Goal: Information Seeking & Learning: Learn about a topic

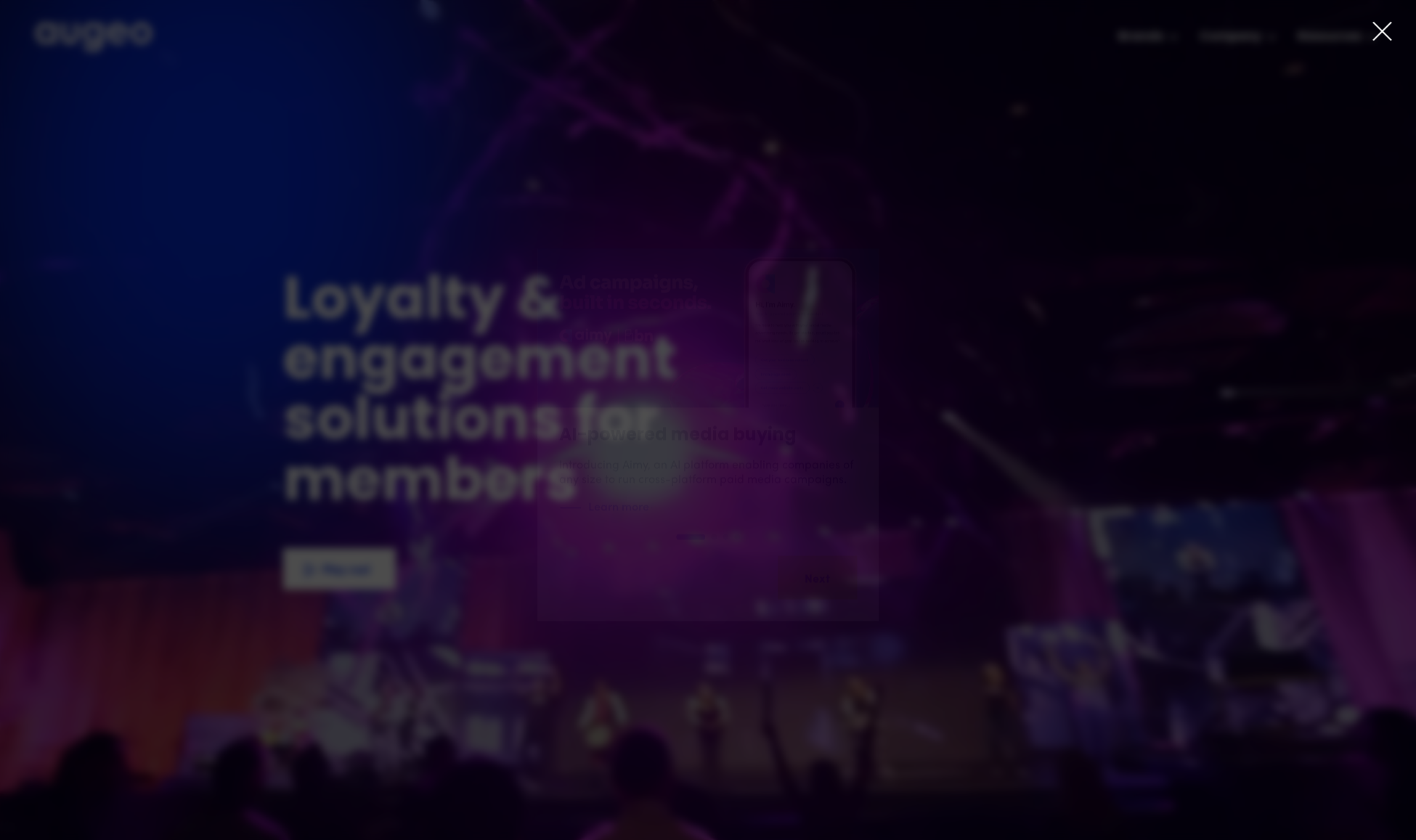
click at [1375, 29] on icon at bounding box center [1382, 31] width 21 height 21
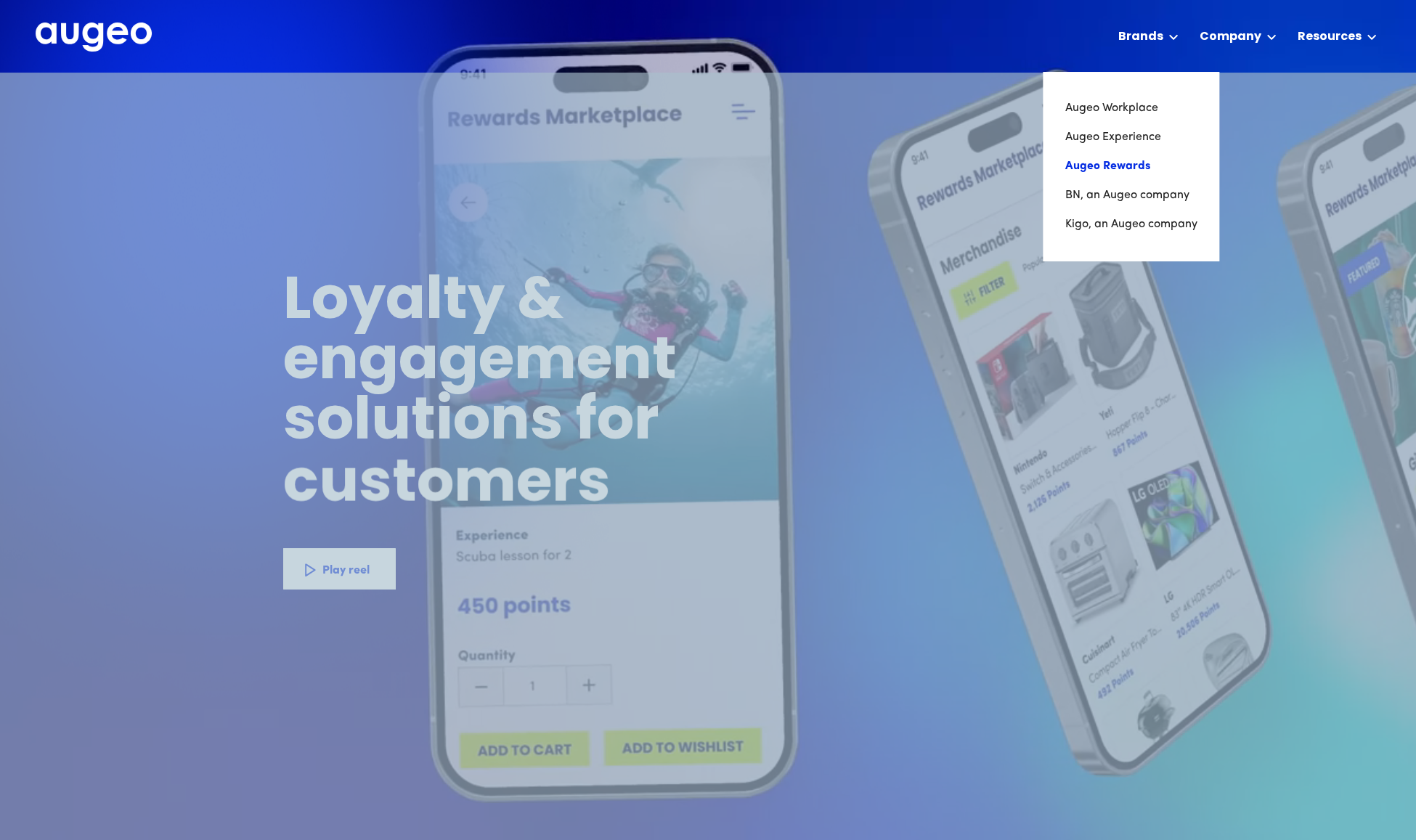
click at [1131, 159] on link "Augeo Rewards" at bounding box center [1131, 166] width 132 height 29
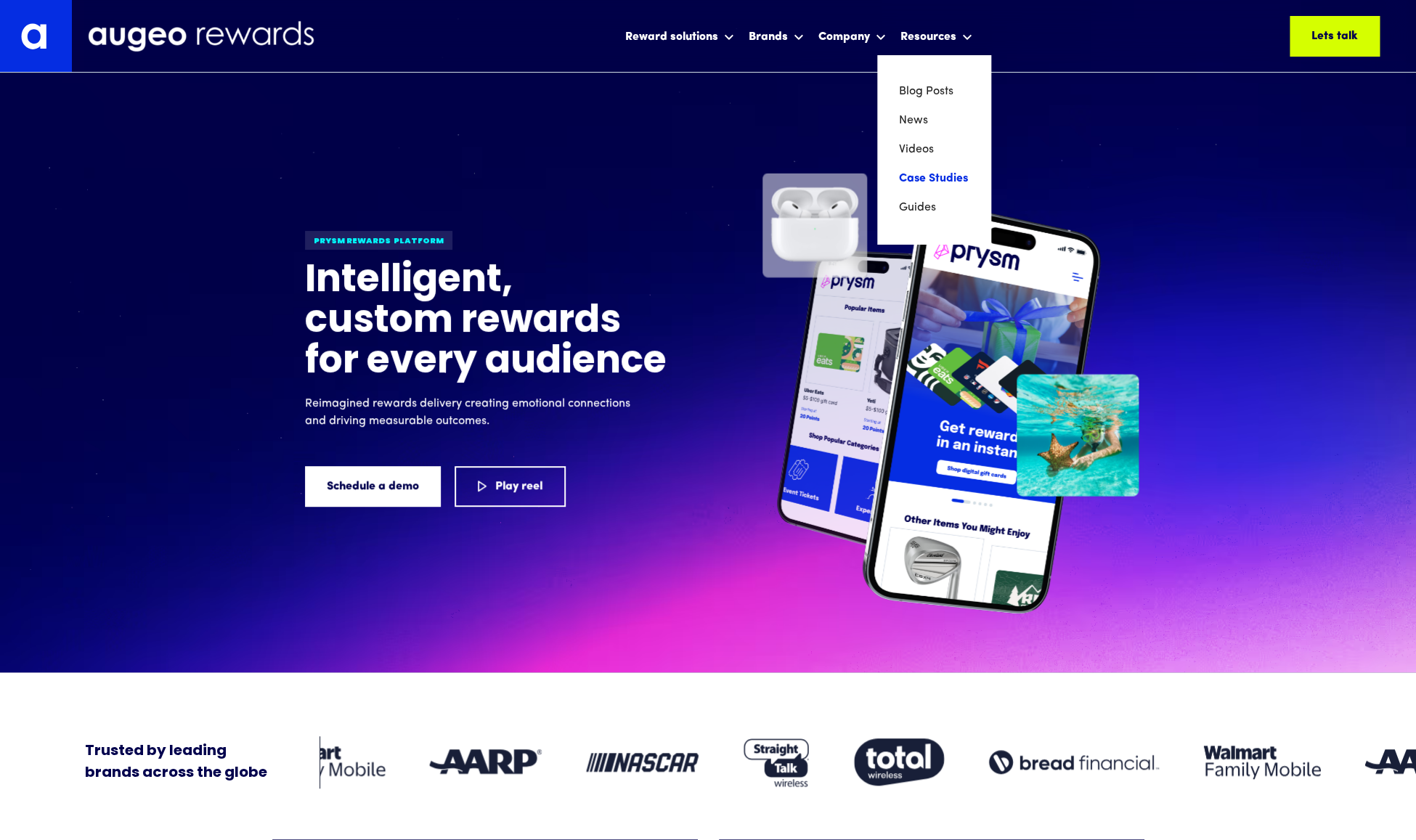
click at [924, 172] on link "Case Studies" at bounding box center [934, 178] width 70 height 29
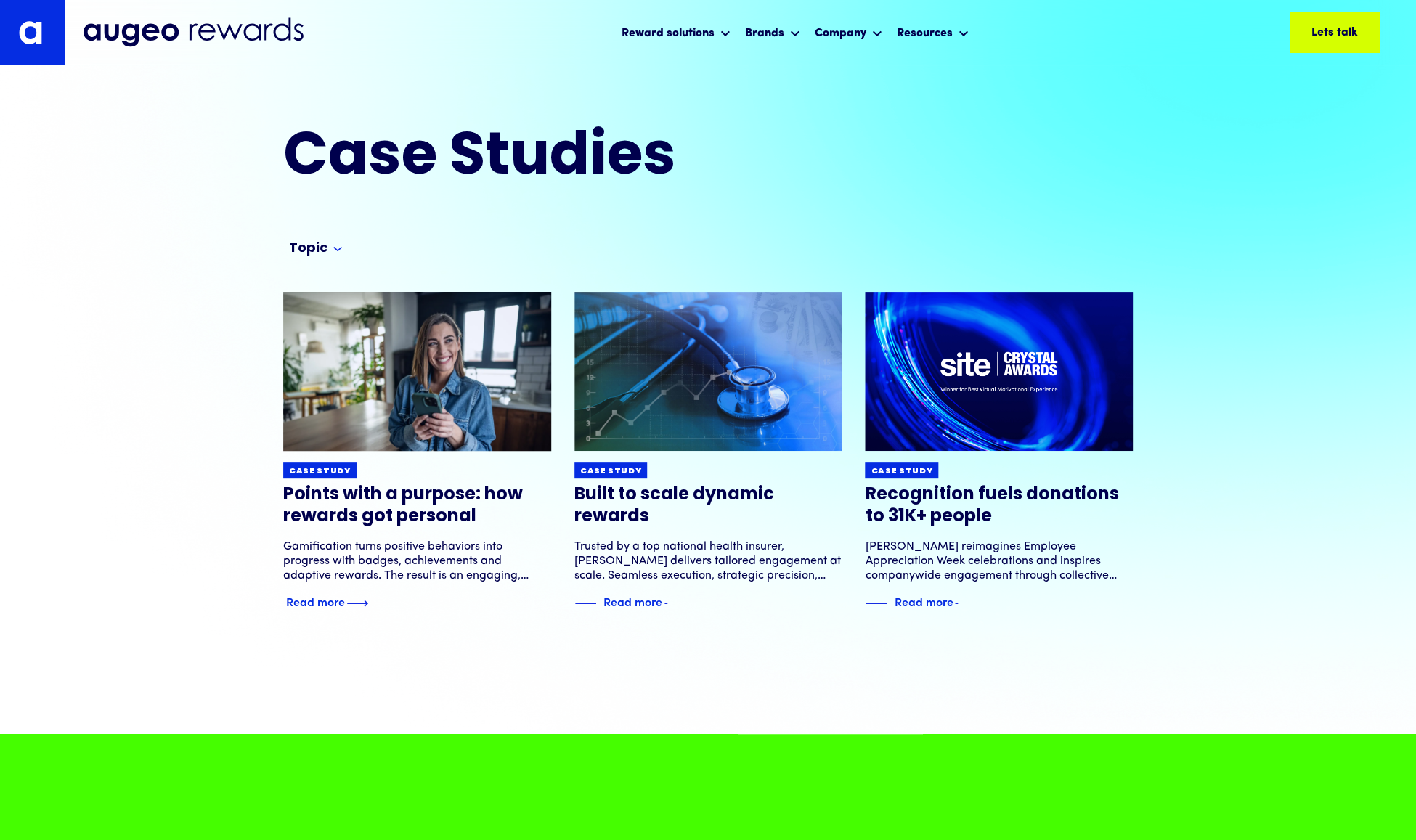
scroll to position [2, 0]
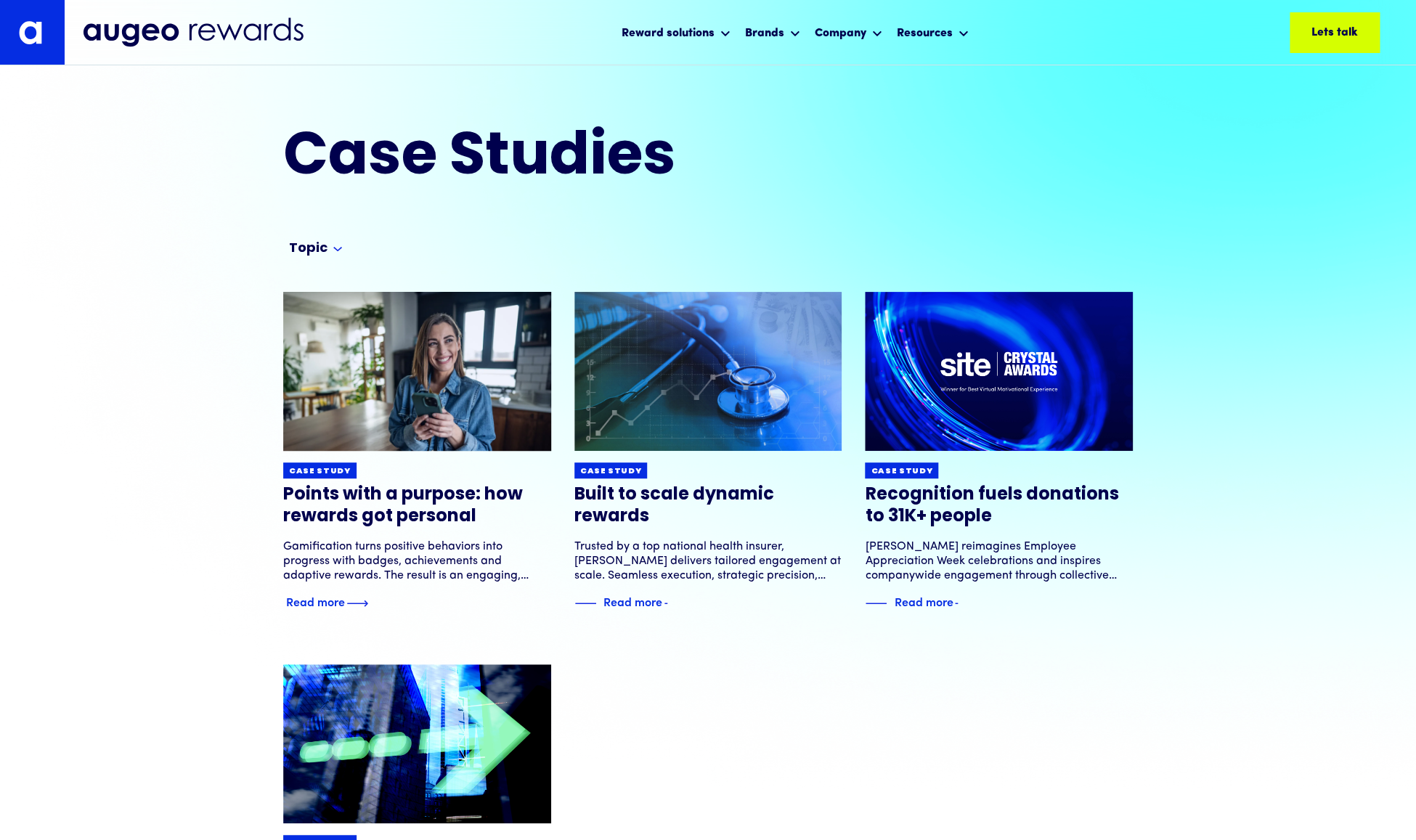
click at [426, 438] on img at bounding box center [416, 370] width 321 height 191
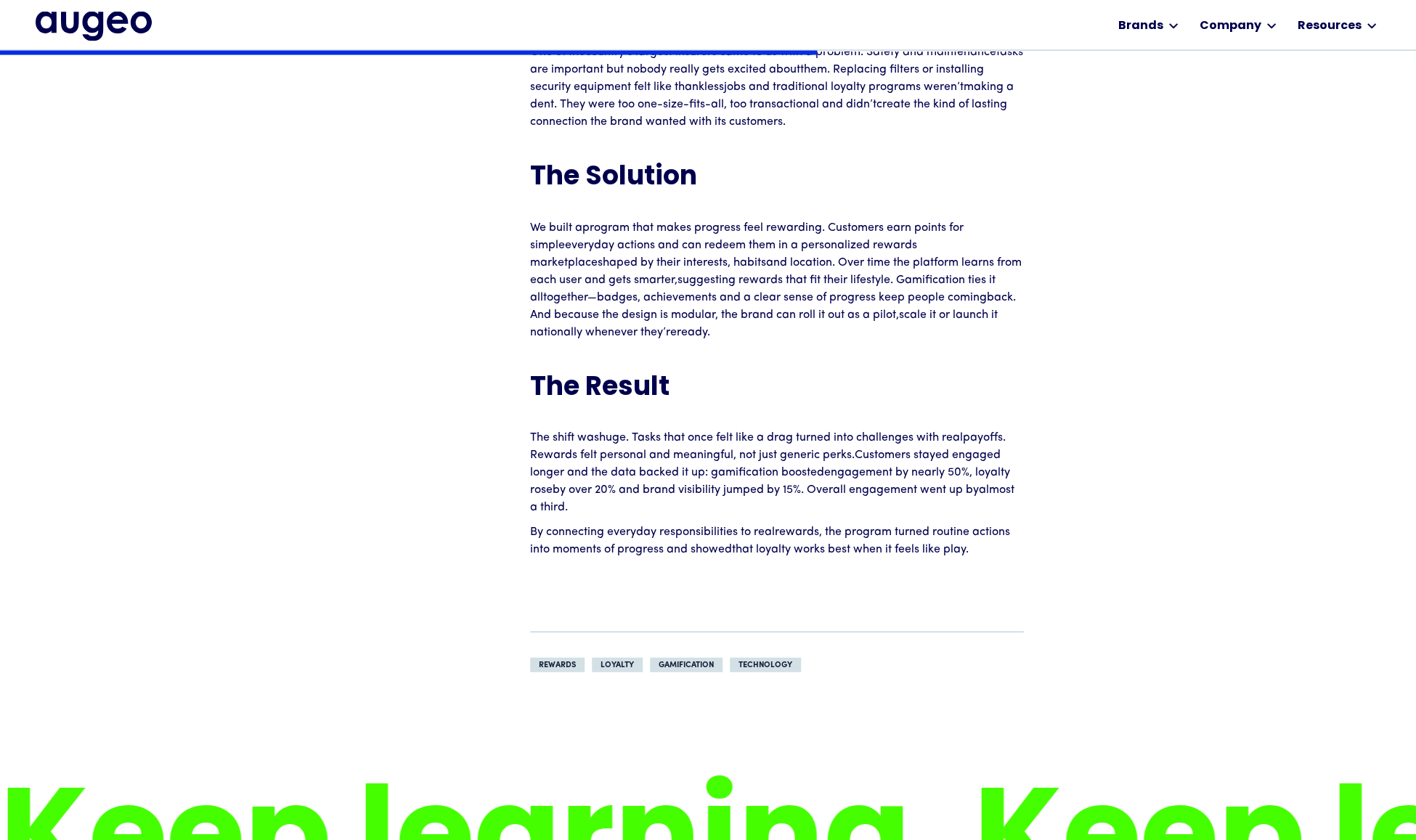
scroll to position [1532, 0]
